Goal: Download file/media

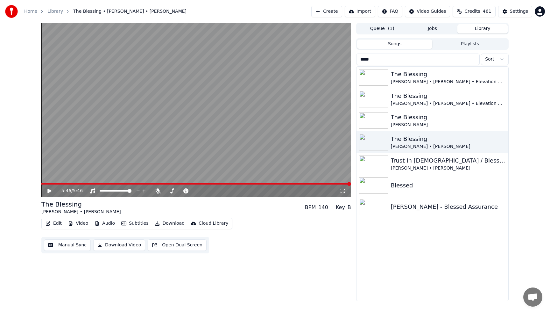
click at [473, 60] on input "*****" at bounding box center [417, 58] width 123 height 11
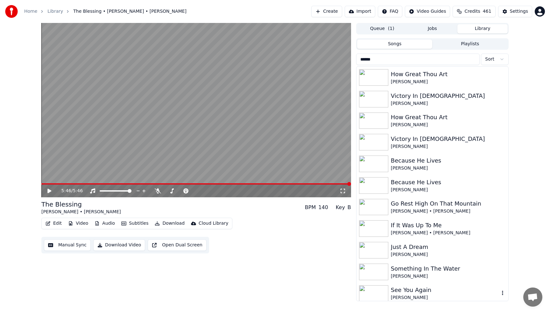
type input "******"
click at [438, 289] on div "See You Again" at bounding box center [445, 289] width 109 height 9
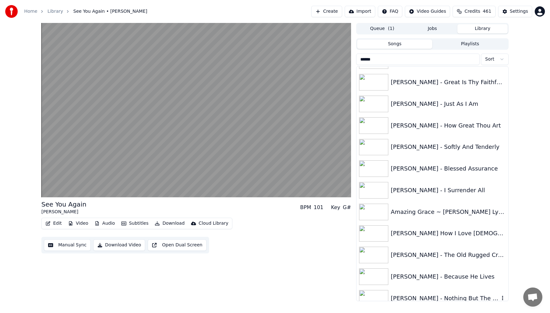
scroll to position [267, 0]
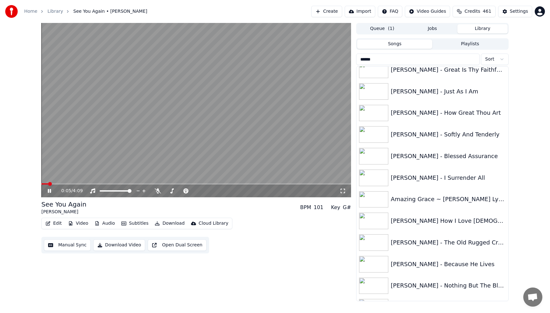
click at [252, 98] on video at bounding box center [196, 110] width 310 height 174
click at [473, 60] on input "******" at bounding box center [417, 58] width 123 height 11
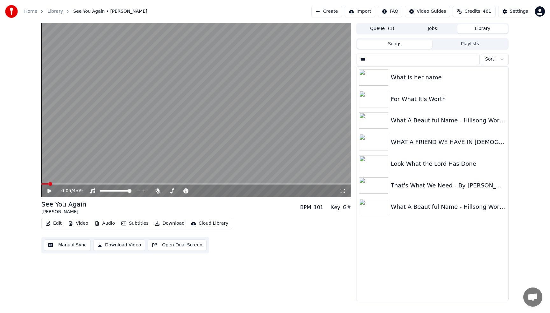
scroll to position [0, 0]
type input "****"
click at [475, 124] on div "What A Beautiful Name - Hillsong Worship" at bounding box center [445, 120] width 109 height 9
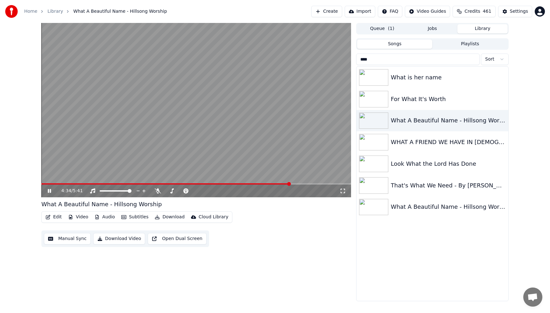
click at [198, 95] on video at bounding box center [196, 110] width 310 height 174
click at [473, 60] on input "****" at bounding box center [417, 58] width 123 height 11
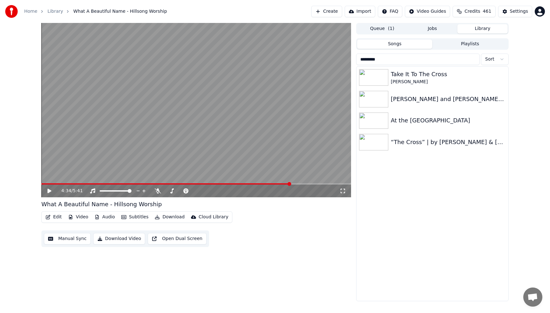
type input "*********"
click at [461, 139] on div "“The Cross” | by [PERSON_NAME] & [PERSON_NAME] | Lyrics" at bounding box center [445, 141] width 109 height 9
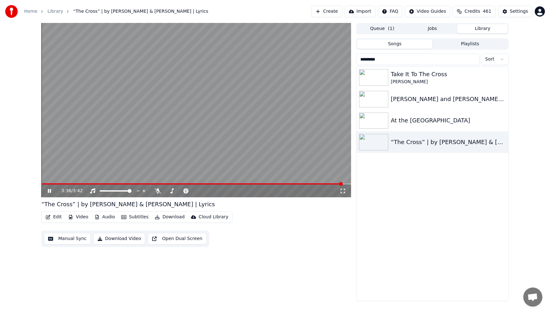
click at [309, 107] on video at bounding box center [196, 110] width 310 height 174
click at [406, 104] on div "[PERSON_NAME] and [PERSON_NAME] - But The Cross" at bounding box center [432, 99] width 152 height 22
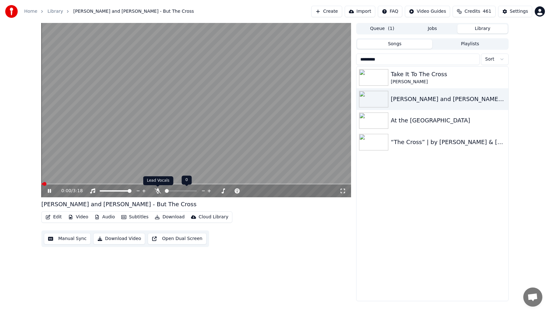
click at [158, 191] on icon at bounding box center [158, 190] width 6 height 5
click at [175, 191] on span at bounding box center [181, 190] width 32 height 1
click at [223, 191] on icon at bounding box center [223, 190] width 6 height 6
click at [156, 190] on icon at bounding box center [158, 190] width 6 height 5
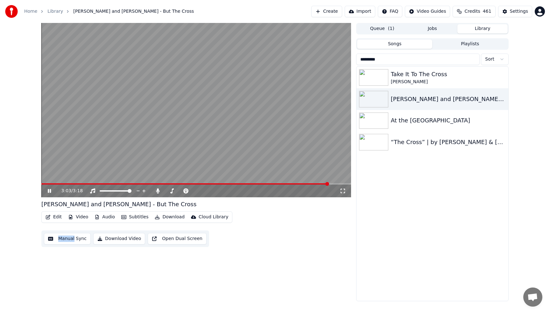
click at [43, 184] on span at bounding box center [184, 183] width 287 height 1
click at [117, 119] on video at bounding box center [196, 110] width 310 height 174
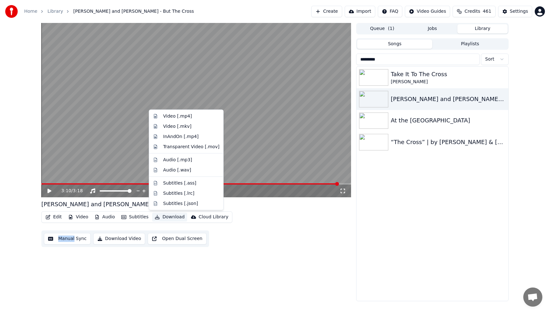
click at [169, 218] on button "Download" at bounding box center [169, 216] width 35 height 9
click at [168, 170] on div "Audio [.wav]" at bounding box center [177, 169] width 28 height 6
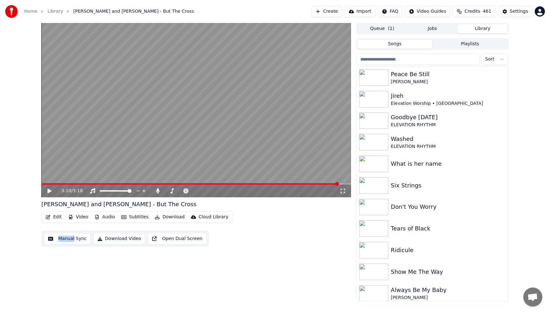
click at [483, 31] on button "Library" at bounding box center [482, 28] width 50 height 9
click at [442, 60] on input "search" at bounding box center [417, 58] width 123 height 11
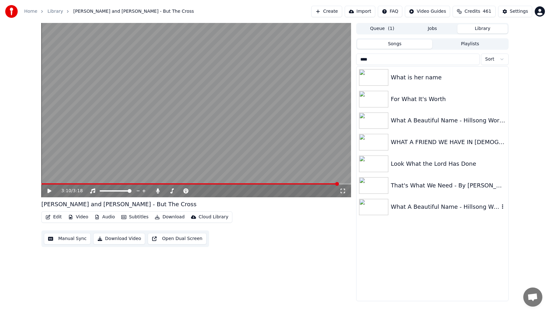
type input "****"
click at [449, 207] on div "What A Beautiful Name - Hillsong Worship - Lyric Video" at bounding box center [445, 206] width 109 height 9
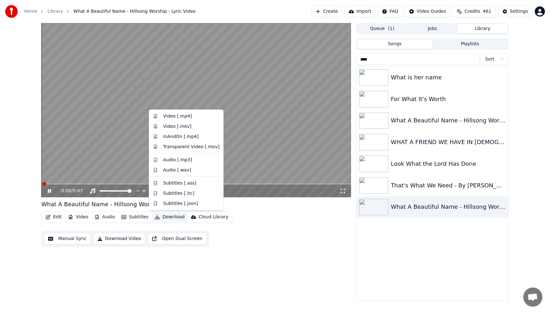
click at [171, 216] on button "Download" at bounding box center [169, 216] width 35 height 9
click at [173, 173] on div "Audio [.wav]" at bounding box center [187, 170] width 72 height 10
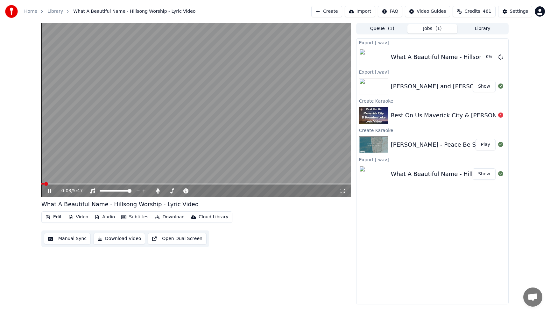
click at [175, 105] on video at bounding box center [196, 110] width 310 height 174
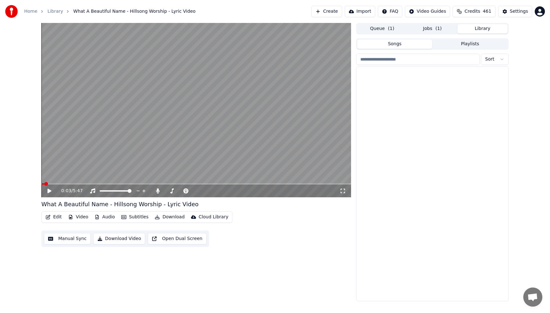
click at [480, 28] on button "Library" at bounding box center [482, 28] width 50 height 9
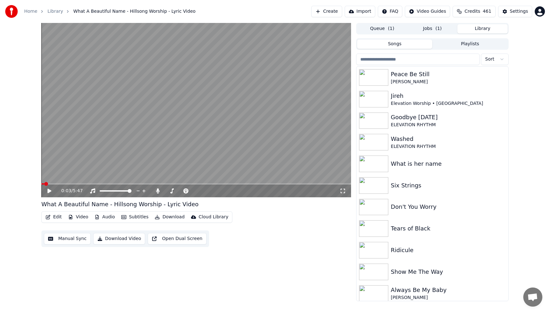
click at [417, 58] on input "search" at bounding box center [417, 58] width 123 height 11
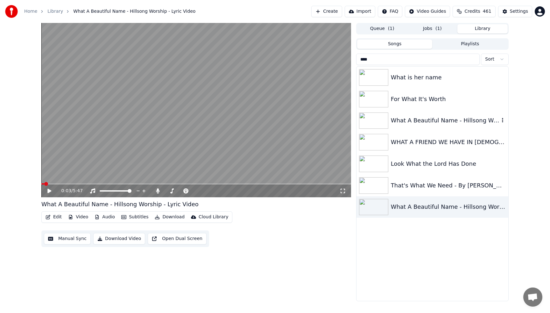
type input "****"
click at [439, 121] on div "What A Beautiful Name - Hillsong Worship" at bounding box center [445, 120] width 109 height 9
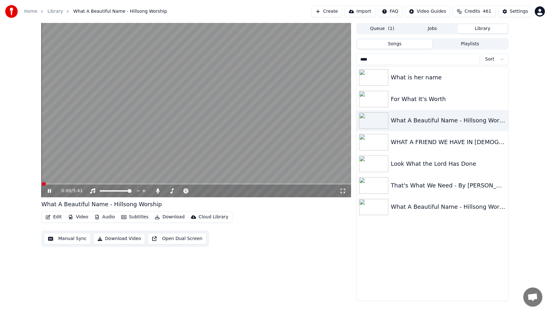
click at [204, 79] on video at bounding box center [196, 110] width 310 height 174
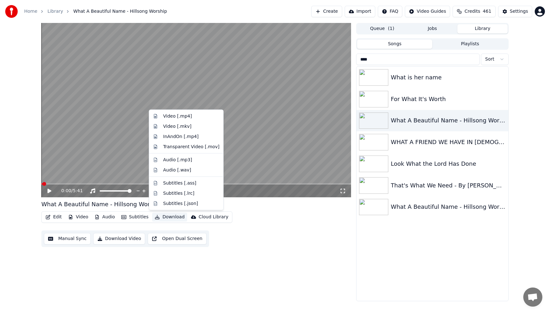
click at [168, 216] on button "Download" at bounding box center [169, 216] width 35 height 9
click at [169, 169] on div "Audio [.wav]" at bounding box center [177, 169] width 28 height 6
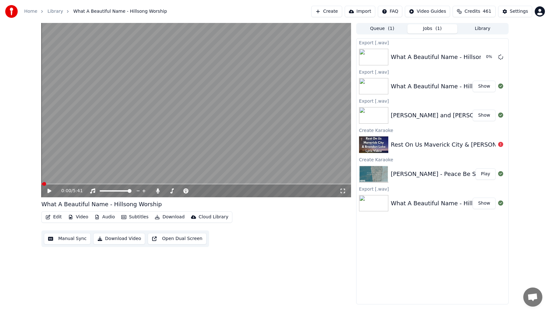
click at [487, 117] on button "Show" at bounding box center [484, 114] width 23 height 11
click at [475, 25] on button "Library" at bounding box center [482, 28] width 50 height 9
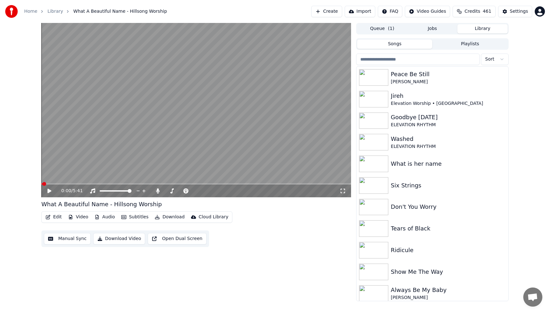
click at [424, 62] on input "search" at bounding box center [417, 58] width 123 height 11
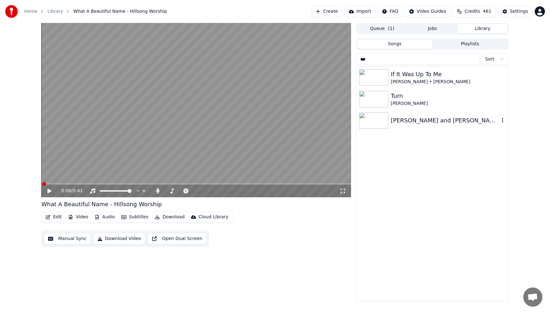
type input "***"
click at [438, 124] on div "[PERSON_NAME] and [PERSON_NAME] - But The Cross" at bounding box center [445, 120] width 109 height 9
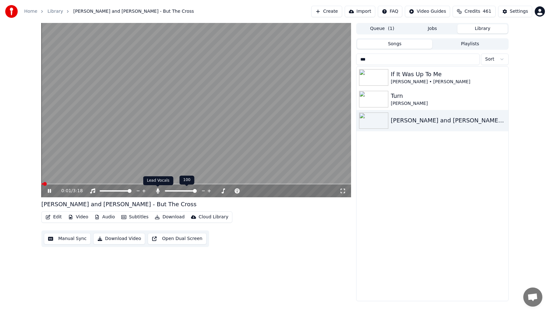
click at [157, 190] on icon at bounding box center [158, 190] width 4 height 5
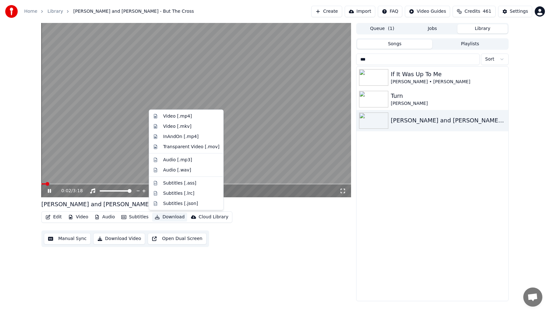
click at [164, 218] on button "Download" at bounding box center [169, 216] width 35 height 9
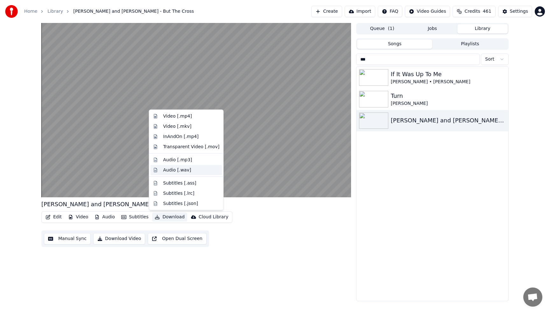
click at [169, 171] on div "Audio [.wav]" at bounding box center [177, 169] width 28 height 6
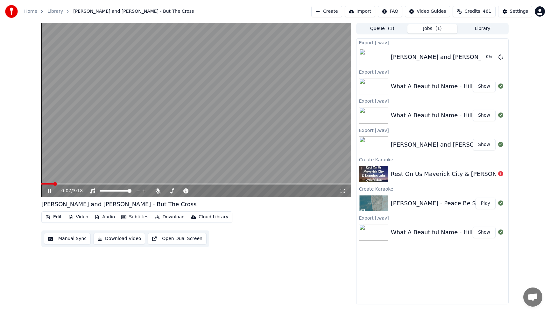
click at [178, 113] on video at bounding box center [196, 110] width 310 height 174
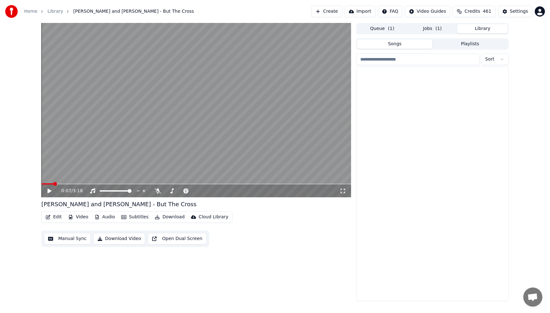
click at [485, 30] on button "Library" at bounding box center [482, 28] width 50 height 9
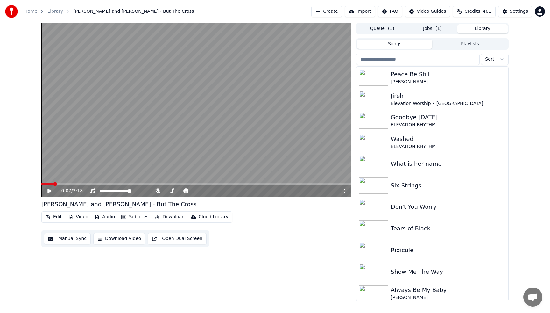
click at [439, 58] on input "search" at bounding box center [417, 58] width 123 height 11
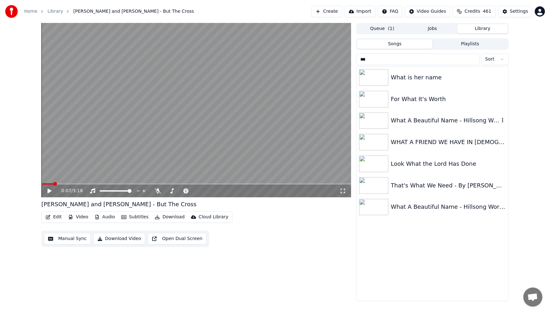
type input "***"
click at [460, 126] on div "What A Beautiful Name - Hillsong Worship" at bounding box center [432, 121] width 152 height 22
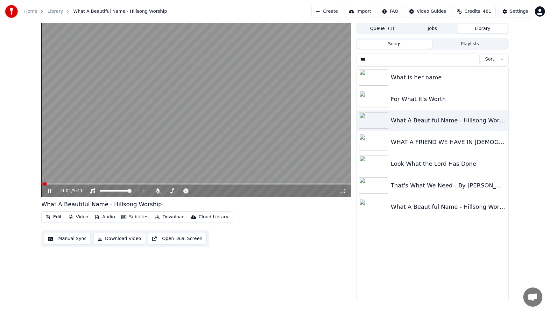
click at [169, 216] on button "Download" at bounding box center [169, 216] width 35 height 9
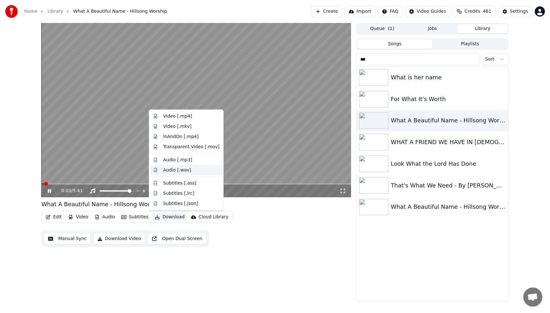
click at [177, 171] on div "Audio [.wav]" at bounding box center [177, 169] width 28 height 6
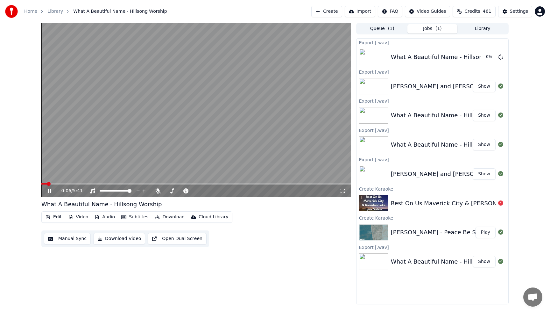
click at [234, 83] on video at bounding box center [196, 110] width 310 height 174
click at [482, 28] on button "Library" at bounding box center [482, 28] width 50 height 9
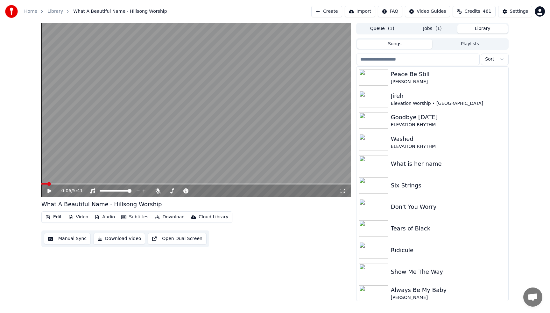
click at [419, 62] on input "search" at bounding box center [417, 58] width 123 height 11
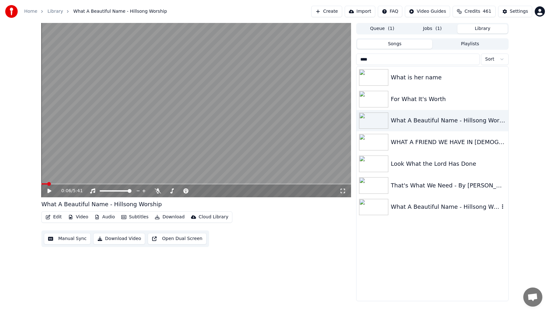
type input "****"
click at [412, 208] on div "What A Beautiful Name - Hillsong Worship - Lyric Video" at bounding box center [445, 206] width 109 height 9
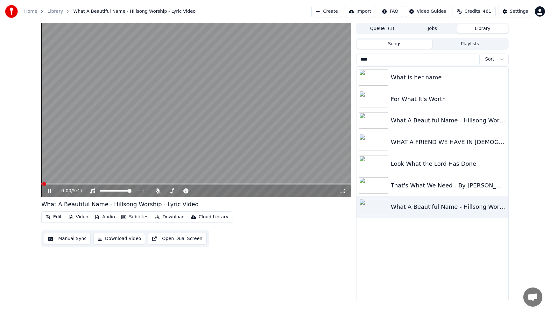
click at [152, 108] on video at bounding box center [196, 110] width 310 height 174
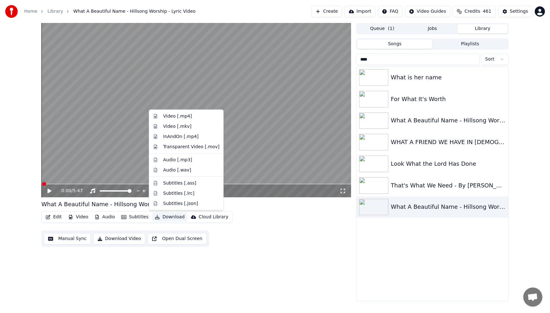
click at [167, 215] on button "Download" at bounding box center [169, 216] width 35 height 9
click at [170, 172] on div "Audio [.wav]" at bounding box center [177, 169] width 28 height 6
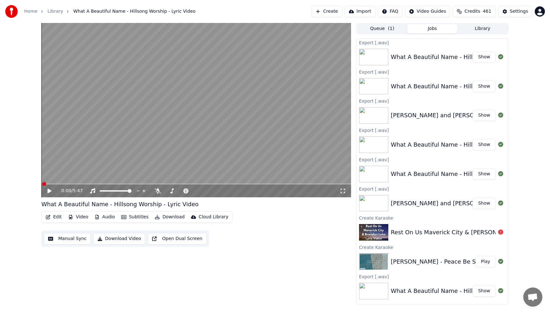
click at [482, 56] on button "Show" at bounding box center [484, 56] width 23 height 11
